Goal: Transaction & Acquisition: Obtain resource

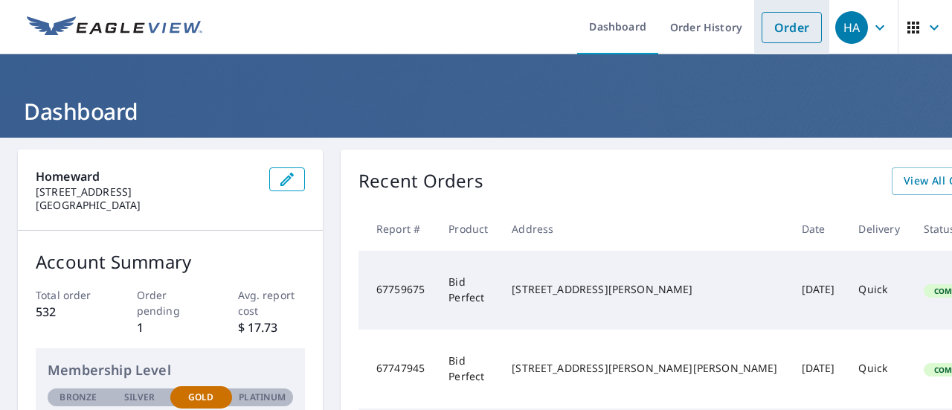
click at [798, 30] on link "Order" at bounding box center [792, 27] width 60 height 31
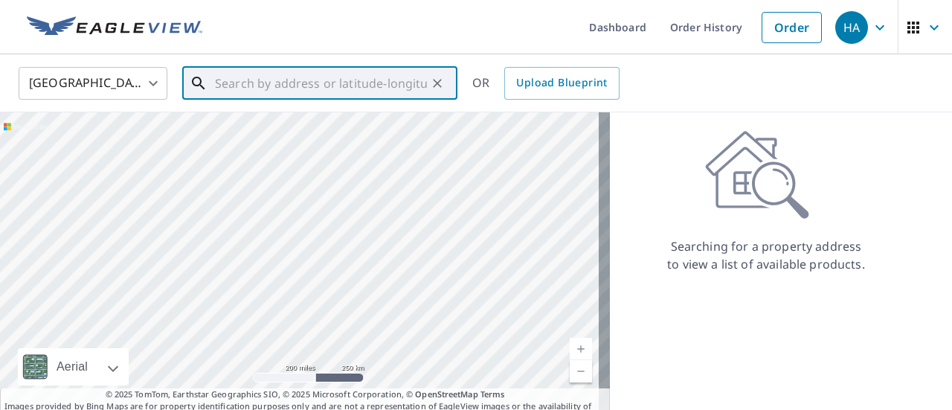
click at [349, 78] on input "text" at bounding box center [321, 84] width 212 height 42
paste input "308 Moye St, Barnesville, GA 30204"
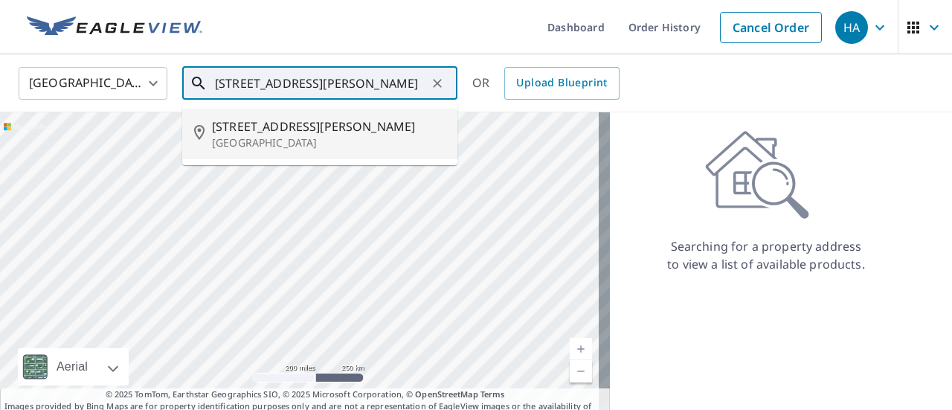
click at [346, 133] on span "308 Moye St" at bounding box center [329, 127] width 234 height 18
type input "308 Moye St Barnesville, GA 30204"
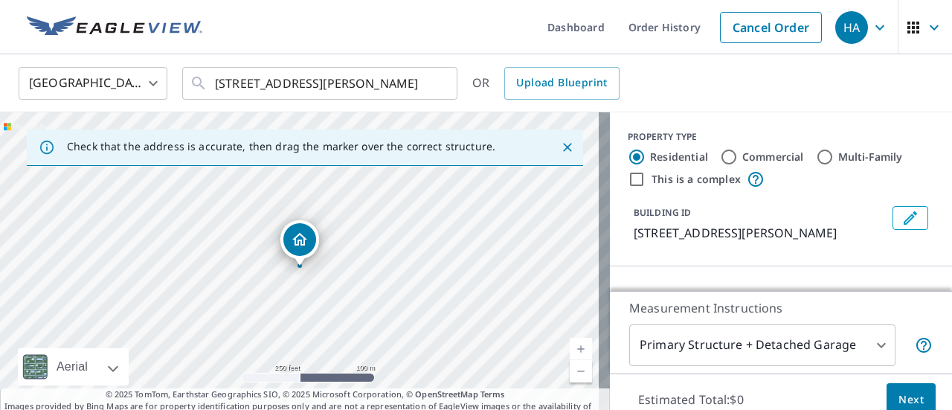
click at [570, 346] on link "Current Level 17, Zoom In" at bounding box center [581, 349] width 22 height 22
click at [570, 346] on link "Current Level 17.88304385365415, Zoom In" at bounding box center [581, 349] width 22 height 22
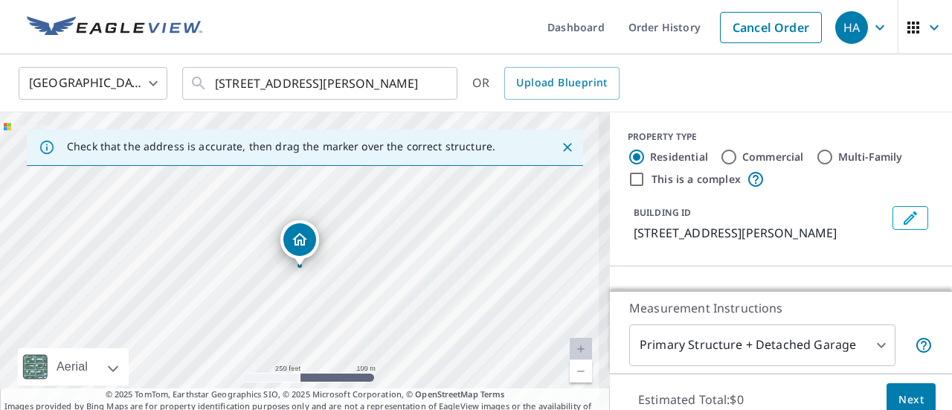
click at [570, 346] on link "Current Level 18.70029624737328, Zoom In Disabled" at bounding box center [581, 349] width 22 height 22
click at [570, 345] on link "Current Level 20, Zoom In Disabled" at bounding box center [581, 349] width 22 height 22
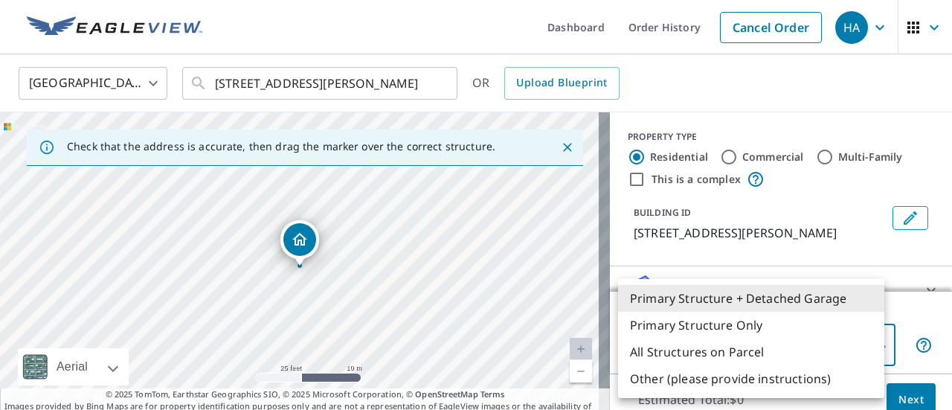
click at [864, 353] on body "HA HA Dashboard Order History Cancel Order HA United States US ​ 308 Moye St Ba…" at bounding box center [476, 205] width 952 height 410
drag, startPoint x: 934, startPoint y: 173, endPoint x: 939, endPoint y: 199, distance: 25.8
click at [939, 199] on div at bounding box center [476, 205] width 952 height 410
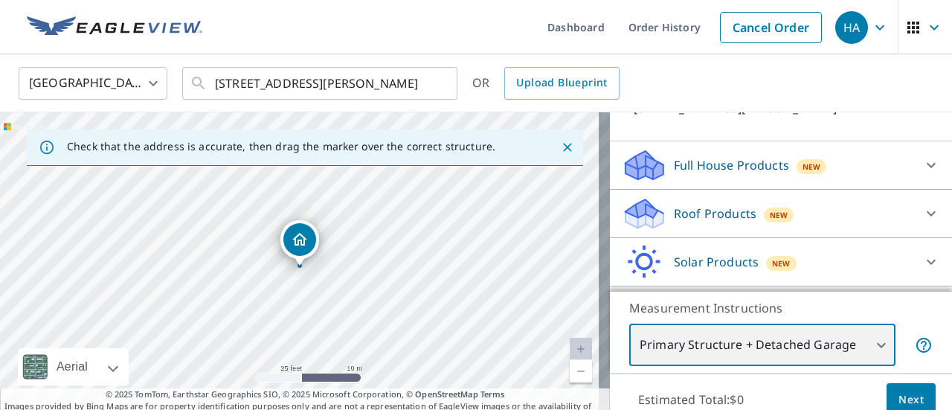
scroll to position [153, 0]
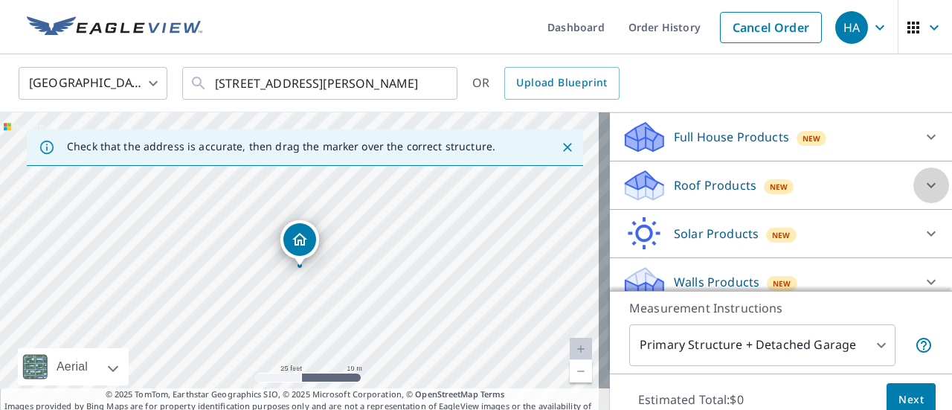
click at [923, 190] on icon at bounding box center [932, 185] width 18 height 18
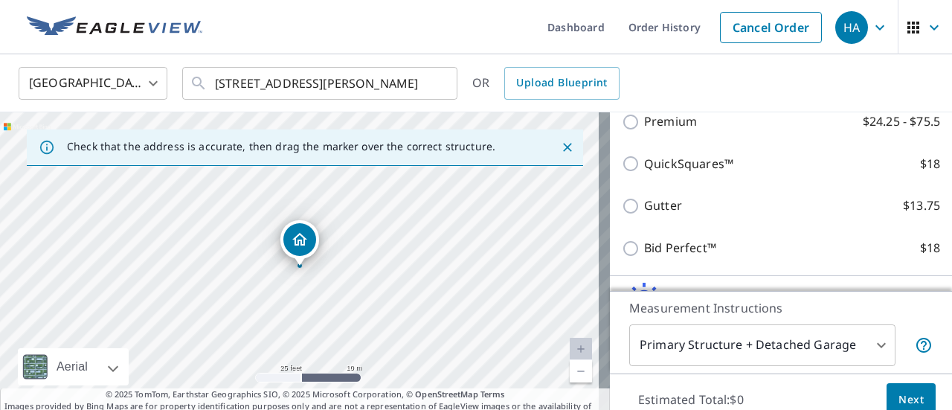
scroll to position [265, 0]
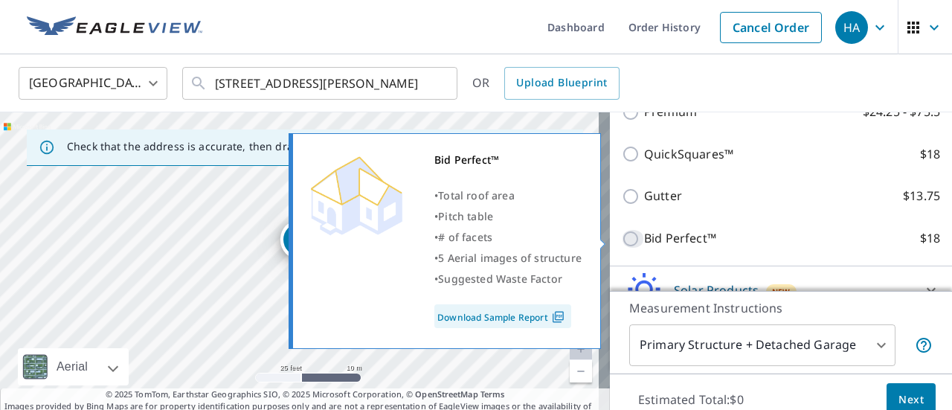
click at [622, 241] on input "Bid Perfect™ $18" at bounding box center [633, 239] width 22 height 18
checkbox input "true"
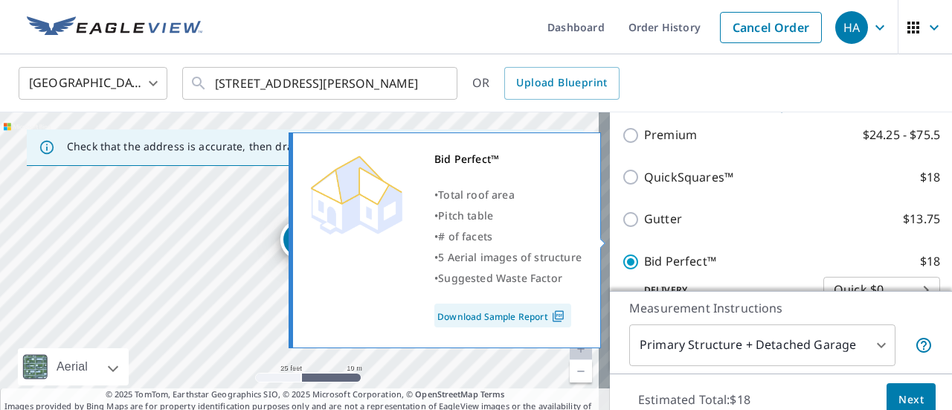
scroll to position [289, 0]
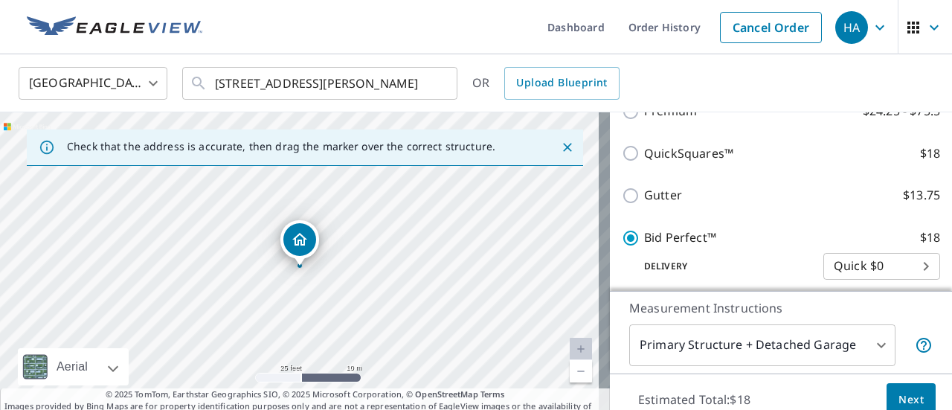
click at [717, 342] on body "HA HA Dashboard Order History Cancel Order HA United States US ​ 308 Moye St Ba…" at bounding box center [476, 205] width 952 height 410
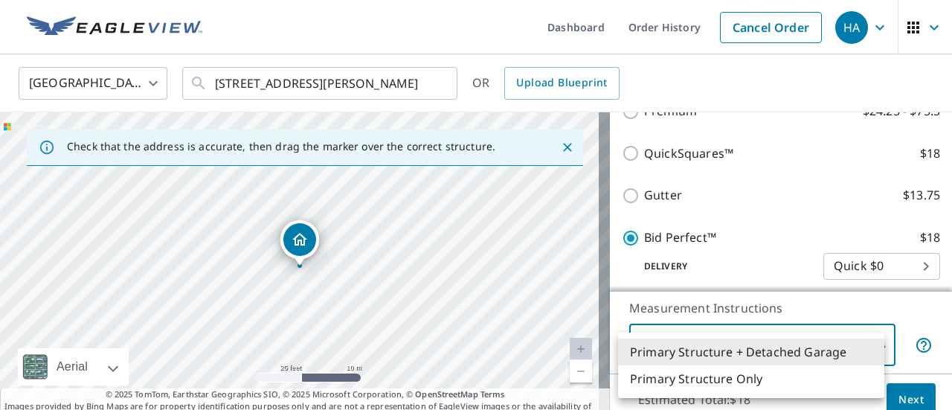
click at [682, 376] on li "Primary Structure Only" at bounding box center [751, 378] width 266 height 27
type input "2"
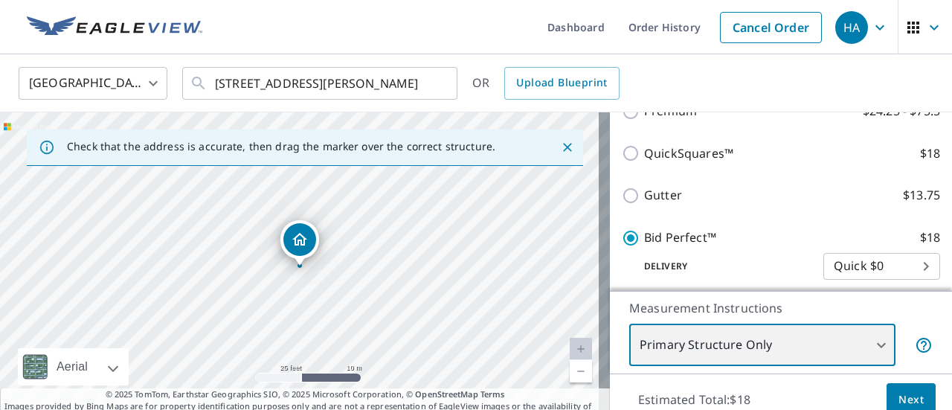
scroll to position [52, 0]
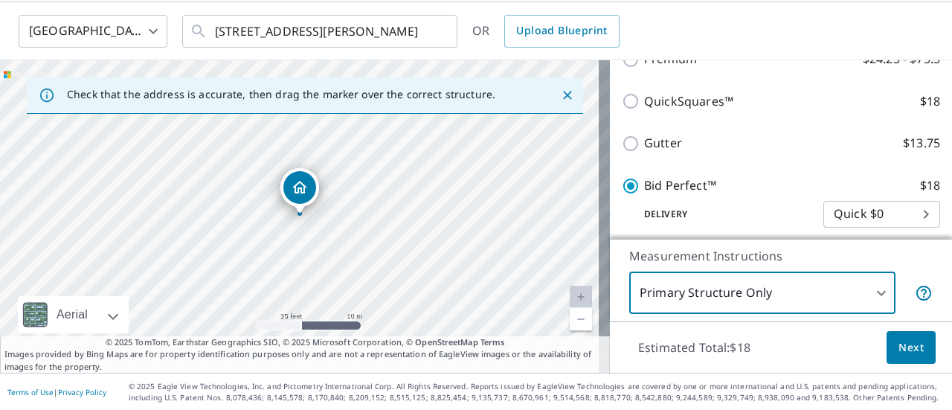
click at [899, 350] on span "Next" at bounding box center [911, 348] width 25 height 19
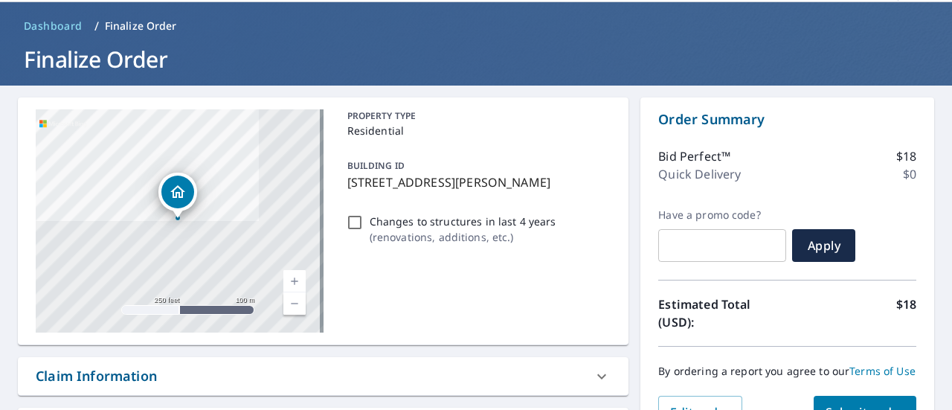
drag, startPoint x: 213, startPoint y: 383, endPoint x: 256, endPoint y: 348, distance: 56.0
click at [213, 383] on div "Claim Information" at bounding box center [310, 376] width 548 height 20
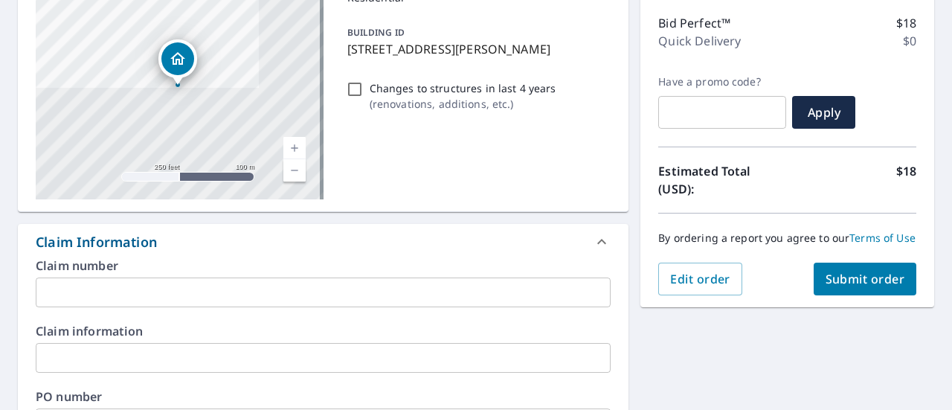
scroll to position [275, 0]
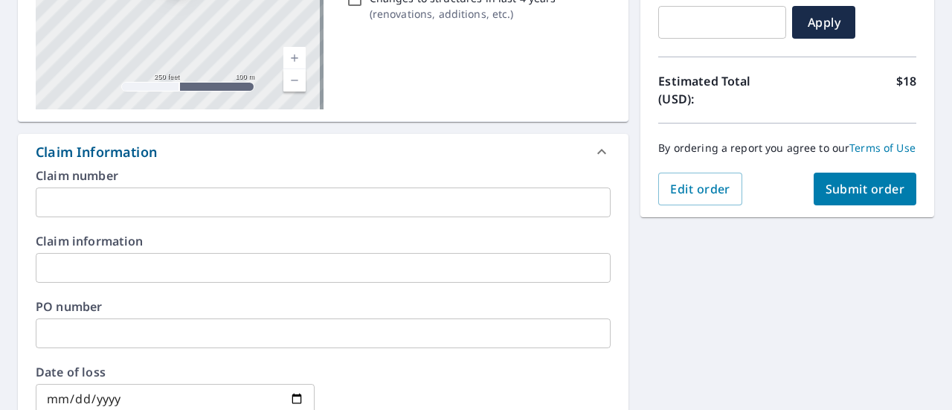
click at [72, 335] on input "text" at bounding box center [323, 333] width 575 height 30
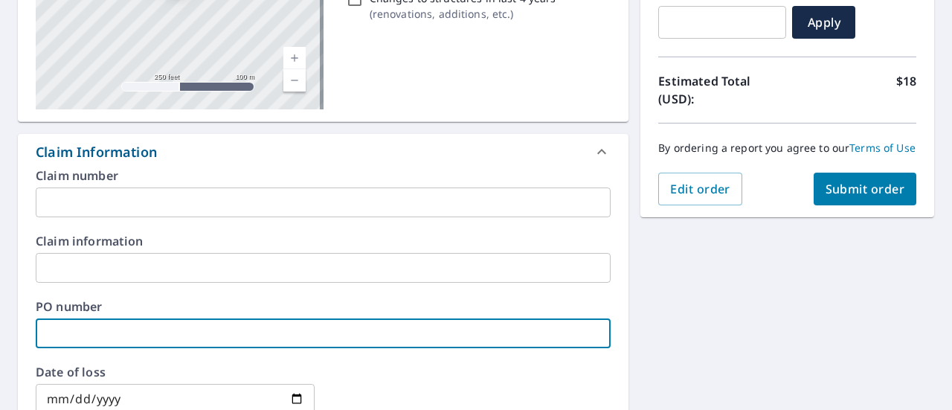
paste input "P-00009726"
type input "P-00009726"
click at [806, 331] on div "308 Moye St Barnesville, GA 30204 Aerial Road A standard road map Aerial A deta…" at bounding box center [476, 354] width 952 height 985
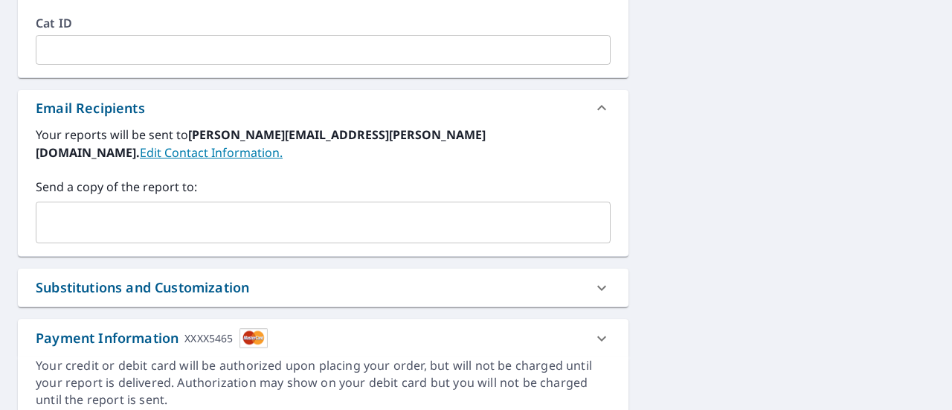
scroll to position [731, 0]
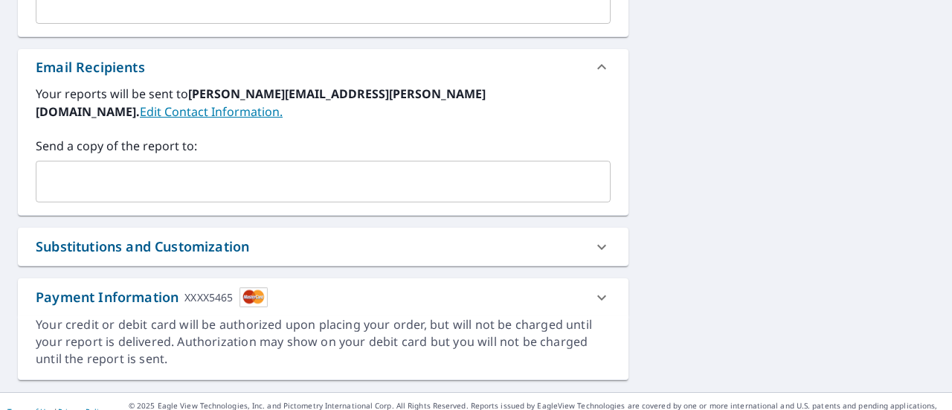
click at [60, 237] on div "Substitutions and Customization" at bounding box center [143, 247] width 214 height 20
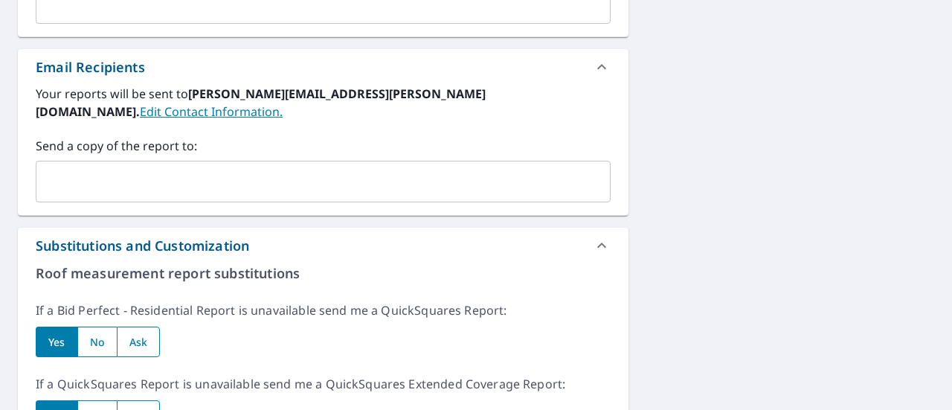
click at [103, 327] on input "radio" at bounding box center [96, 342] width 39 height 31
radio input "true"
click at [91, 403] on input "radio" at bounding box center [96, 415] width 39 height 31
radio input "true"
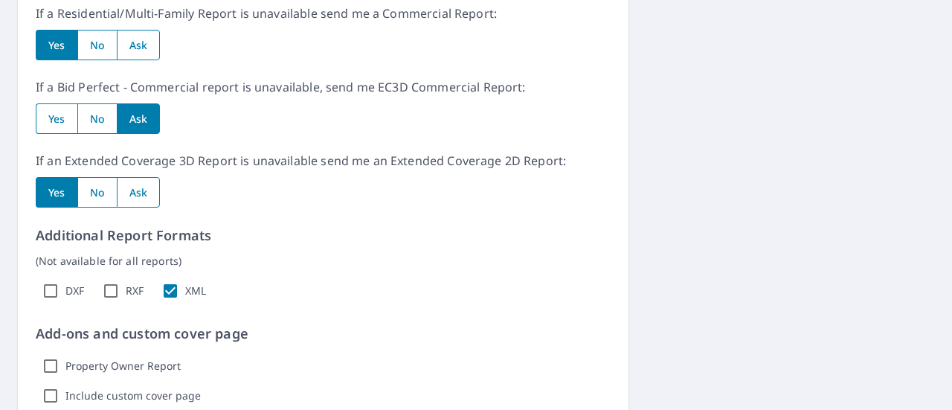
scroll to position [1179, 0]
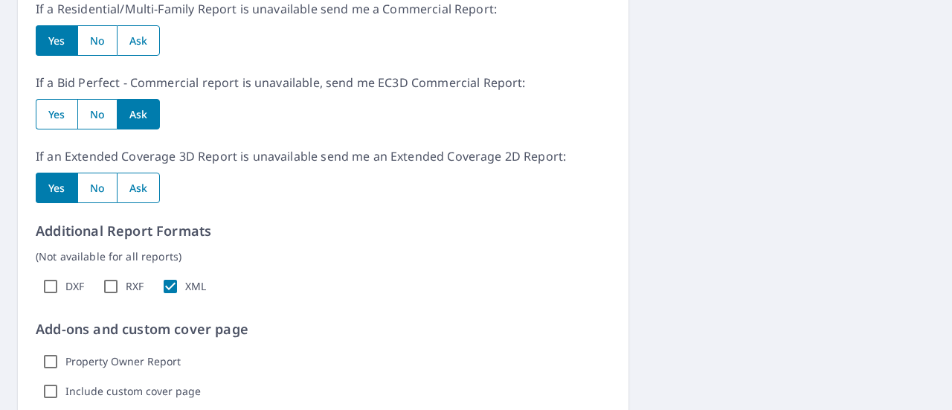
click at [88, 173] on input "radio" at bounding box center [96, 188] width 39 height 31
radio input "true"
click at [109, 25] on input "radio" at bounding box center [96, 40] width 39 height 31
radio input "true"
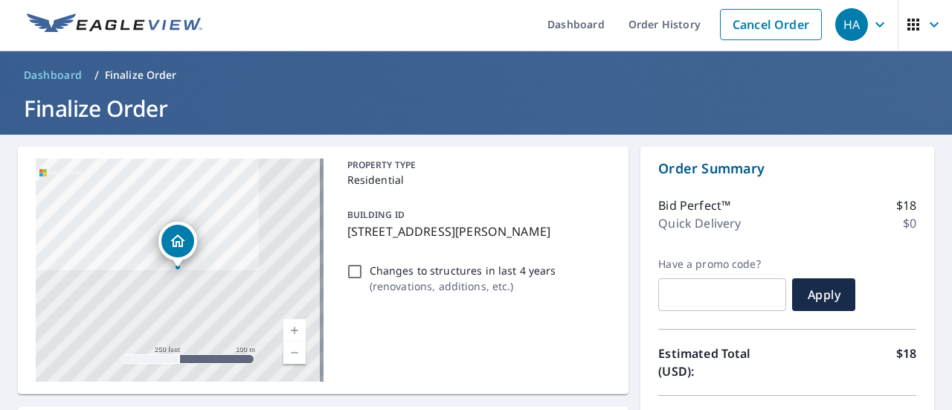
scroll to position [356, 0]
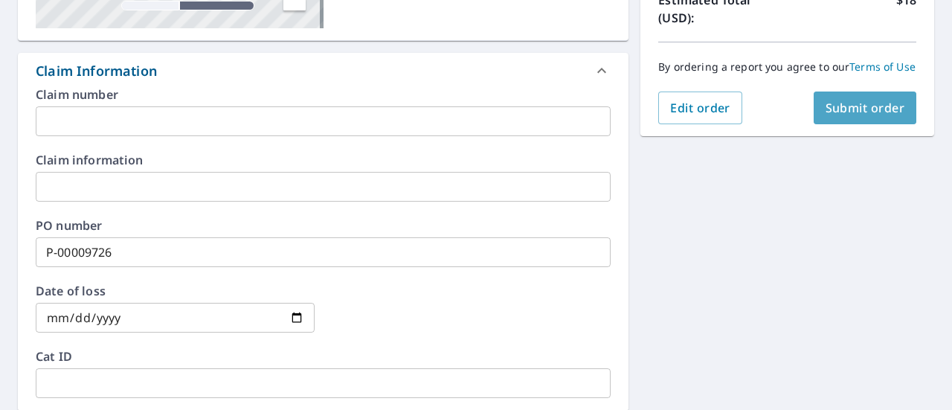
click at [850, 116] on span "Submit order" at bounding box center [866, 108] width 80 height 16
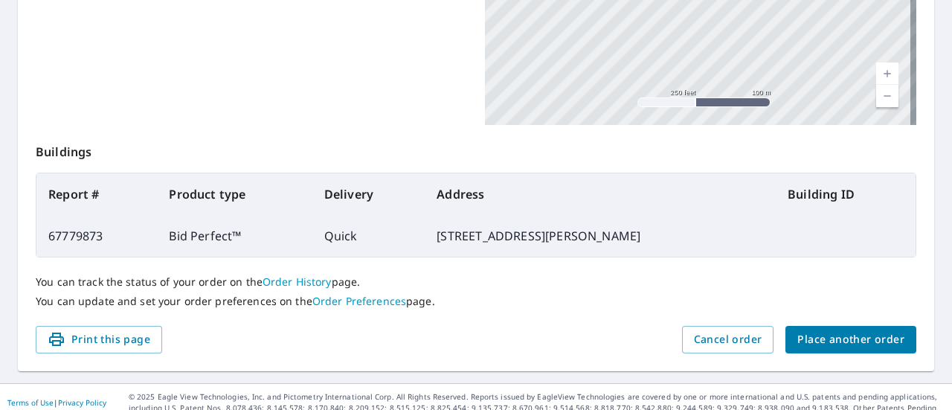
scroll to position [455, 0]
click at [298, 278] on link "Order History" at bounding box center [297, 281] width 69 height 14
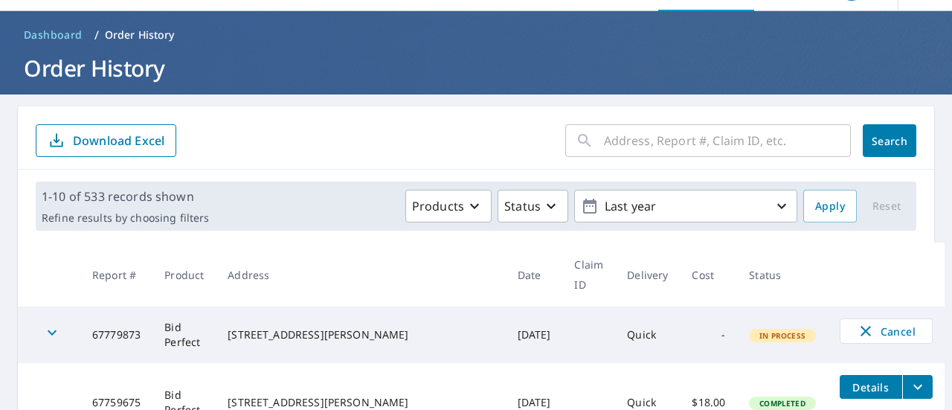
scroll to position [74, 0]
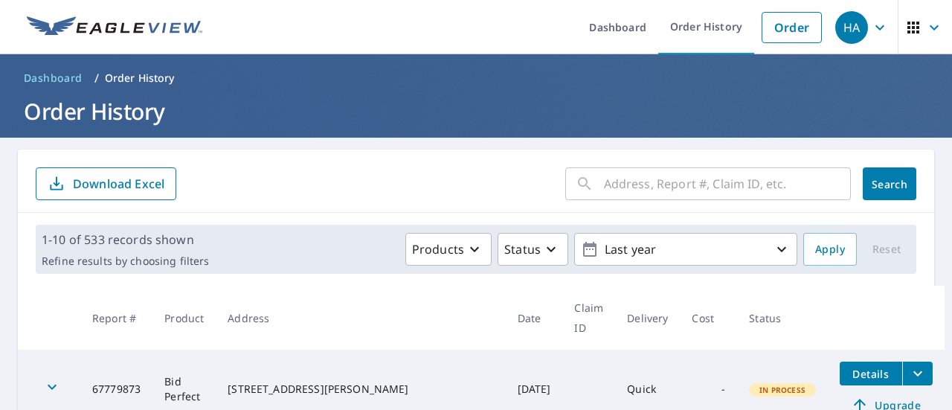
click at [914, 371] on icon "filesDropdownBtn-67779873" at bounding box center [918, 373] width 9 height 5
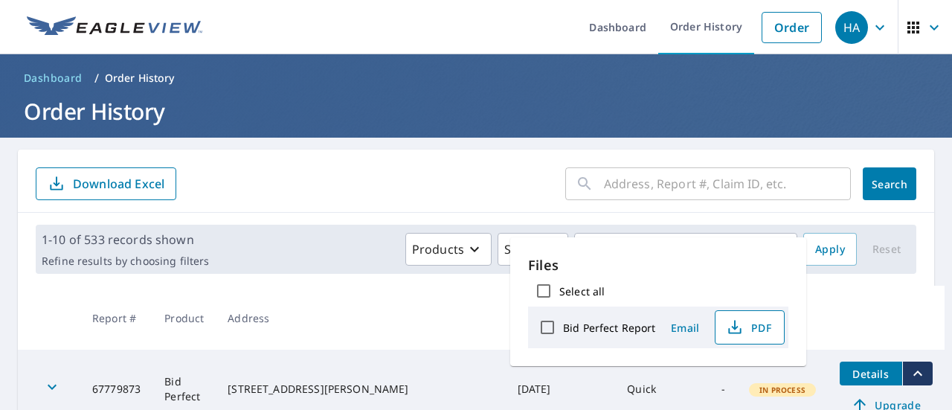
click at [732, 331] on icon "button" at bounding box center [735, 327] width 18 height 18
